Goal: Check status: Check status

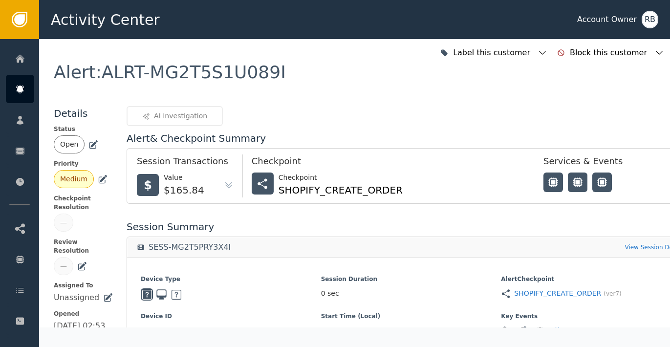
click at [670, 177] on icon at bounding box center [681, 176] width 10 height 10
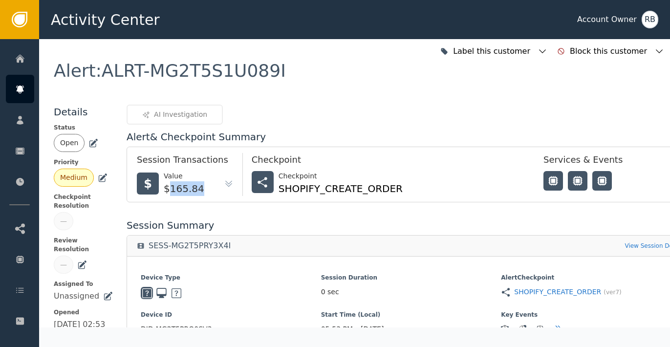
drag, startPoint x: 165, startPoint y: 192, endPoint x: 193, endPoint y: 192, distance: 28.4
click at [193, 192] on div "$165.84" at bounding box center [184, 188] width 41 height 15
drag, startPoint x: 169, startPoint y: 189, endPoint x: 193, endPoint y: 189, distance: 23.5
click at [193, 189] on div "$165.84" at bounding box center [184, 188] width 41 height 15
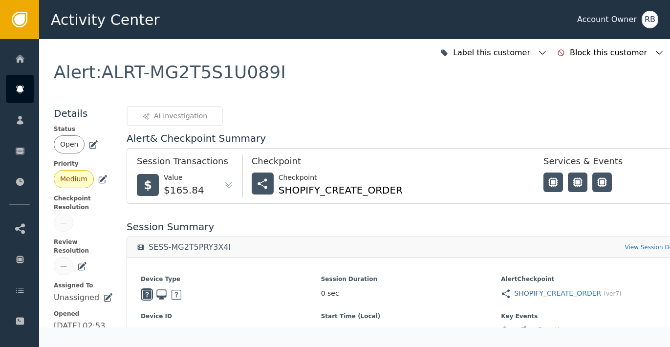
click at [486, 107] on div "AI Investigation" at bounding box center [411, 116] width 569 height 20
click at [548, 53] on icon "button" at bounding box center [543, 53] width 10 height 10
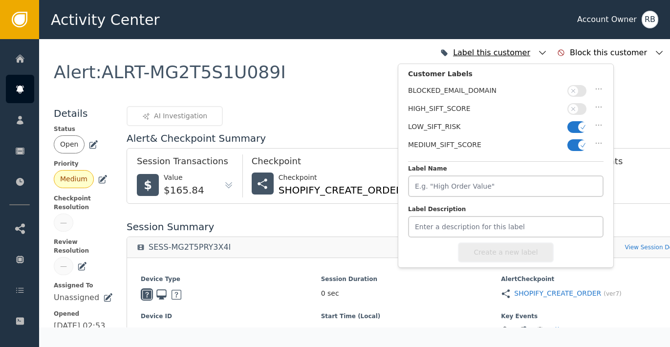
click at [548, 53] on icon "button" at bounding box center [543, 53] width 10 height 10
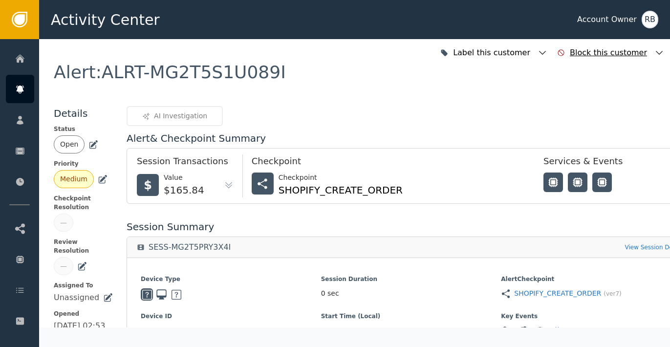
click at [658, 54] on icon "button" at bounding box center [660, 53] width 10 height 10
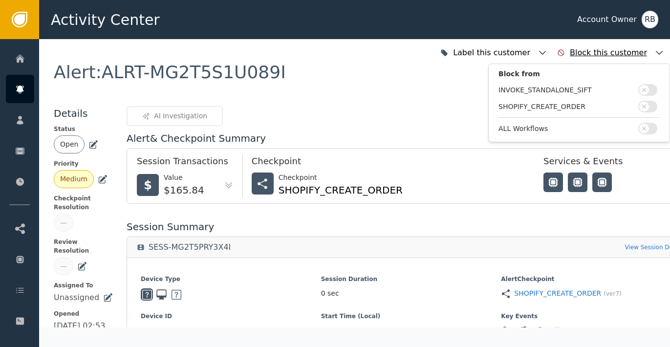
click at [658, 54] on icon "button" at bounding box center [660, 53] width 10 height 10
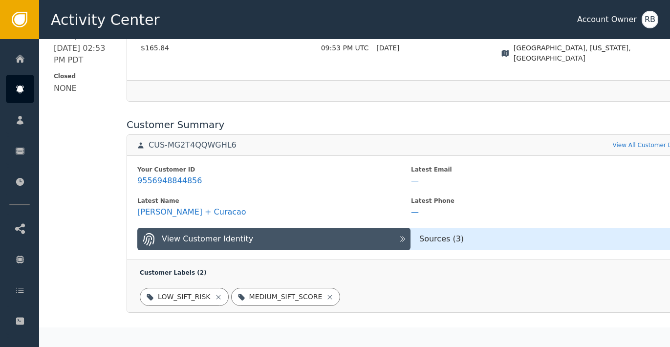
scroll to position [342, 0]
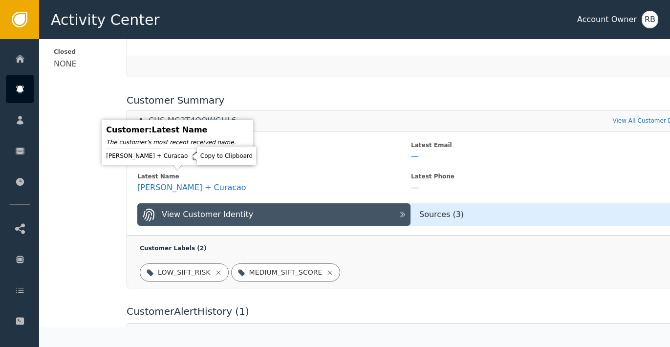
click at [193, 157] on icon at bounding box center [196, 156] width 7 height 8
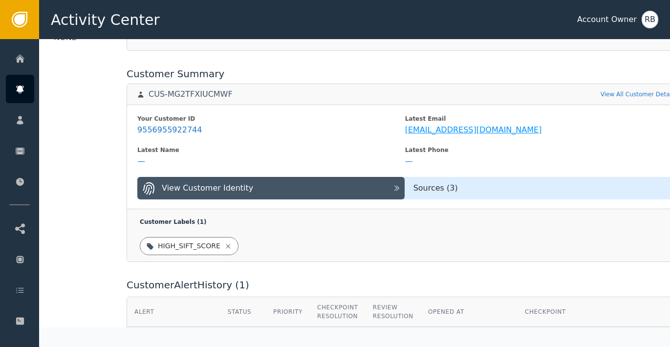
scroll to position [370, 0]
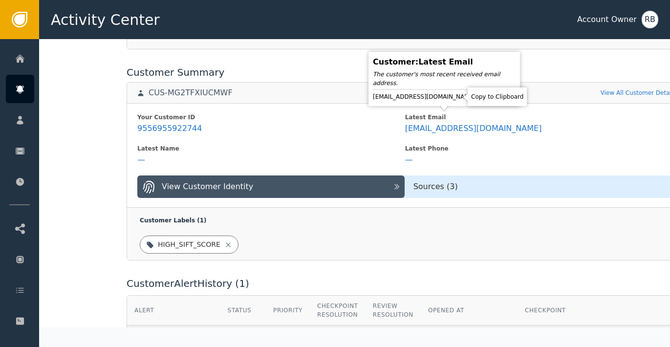
drag, startPoint x: 457, startPoint y: 96, endPoint x: 507, endPoint y: 101, distance: 50.6
click at [480, 96] on icon at bounding box center [485, 97] width 10 height 10
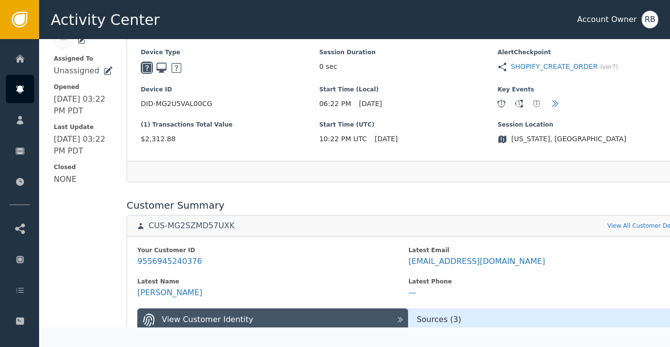
scroll to position [229, 0]
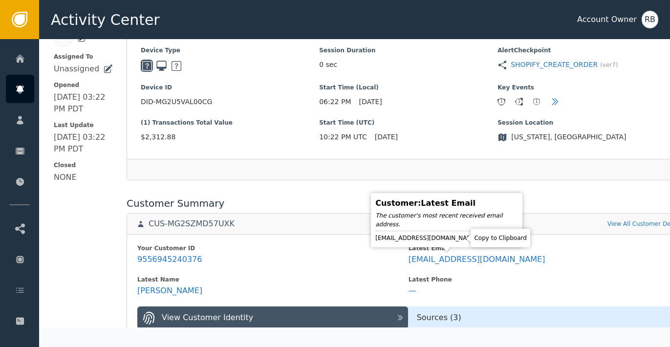
drag, startPoint x: 460, startPoint y: 239, endPoint x: 543, endPoint y: 238, distance: 82.6
click at [484, 239] on icon at bounding box center [487, 238] width 7 height 8
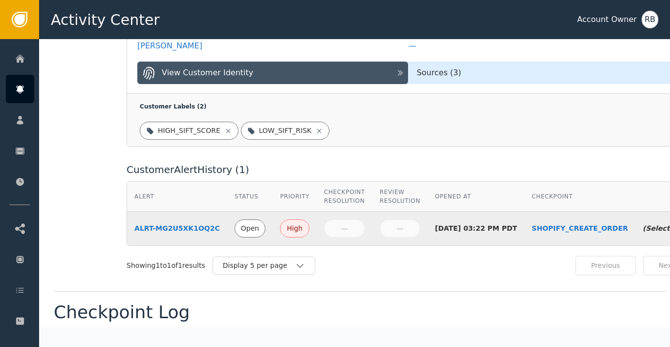
scroll to position [474, 0]
click at [287, 227] on div "High" at bounding box center [295, 228] width 17 height 10
